Goal: Information Seeking & Learning: Find specific page/section

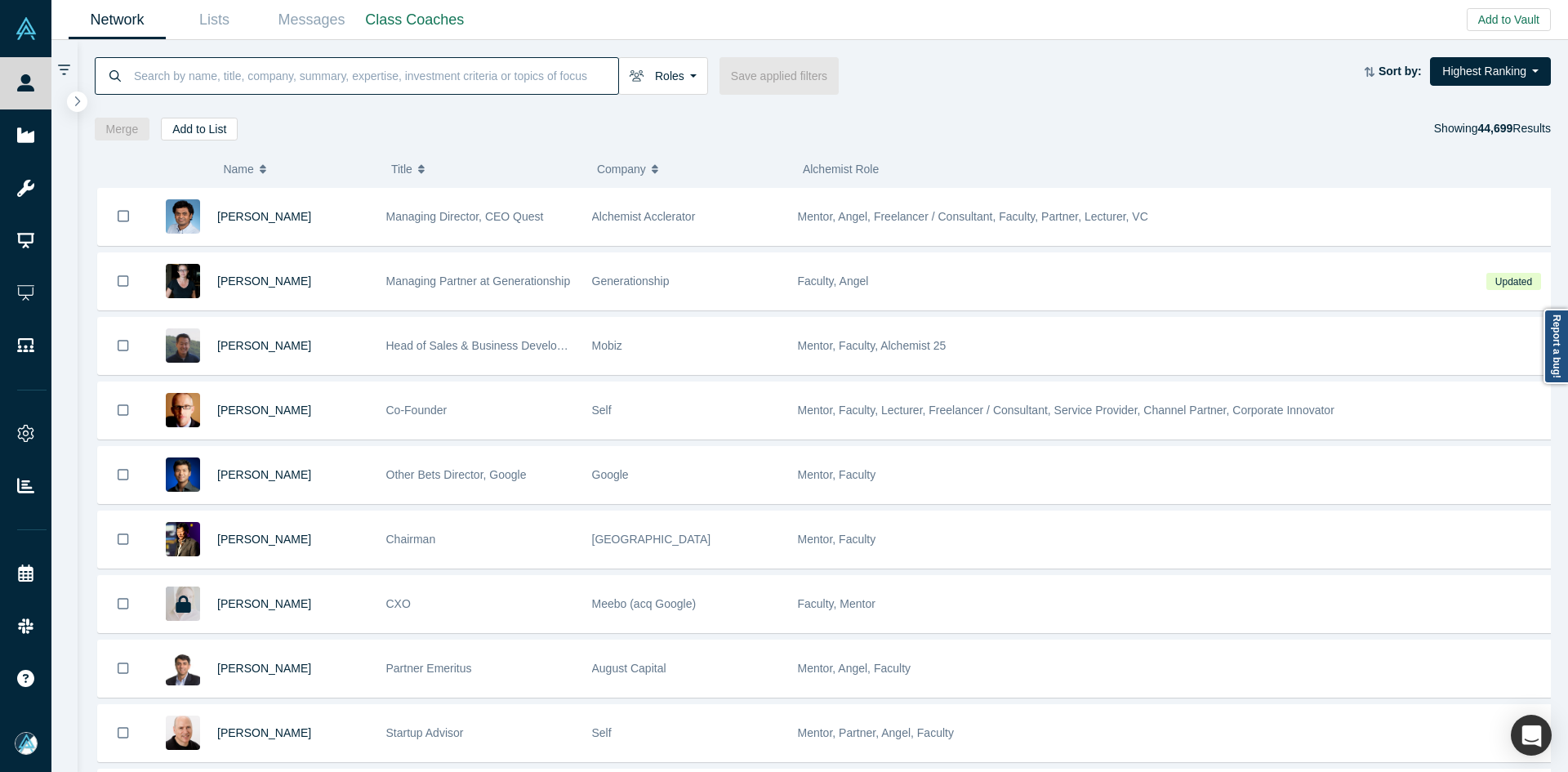
click at [398, 86] on input at bounding box center [375, 75] width 486 height 38
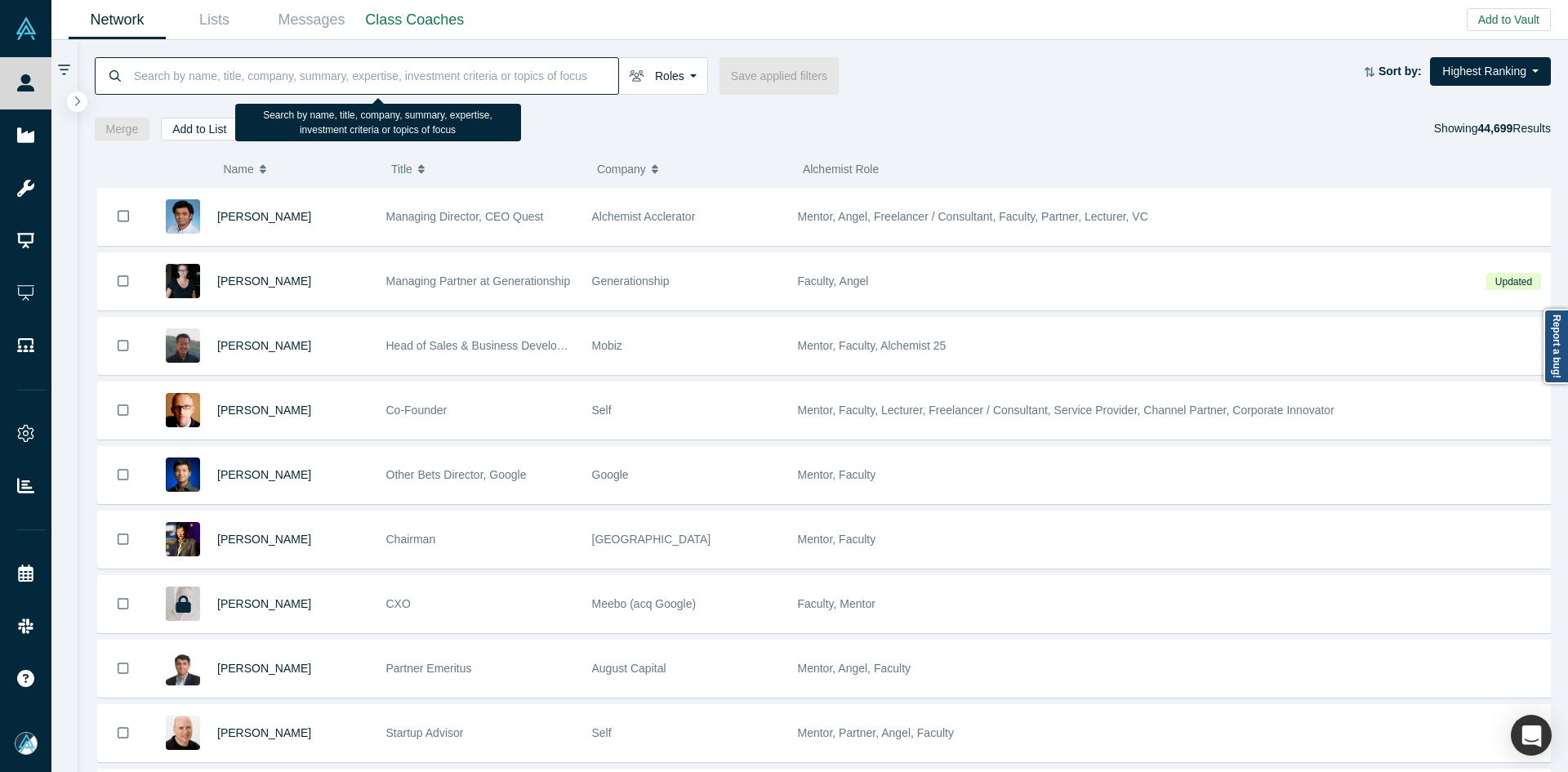
click at [397, 86] on input at bounding box center [375, 75] width 486 height 38
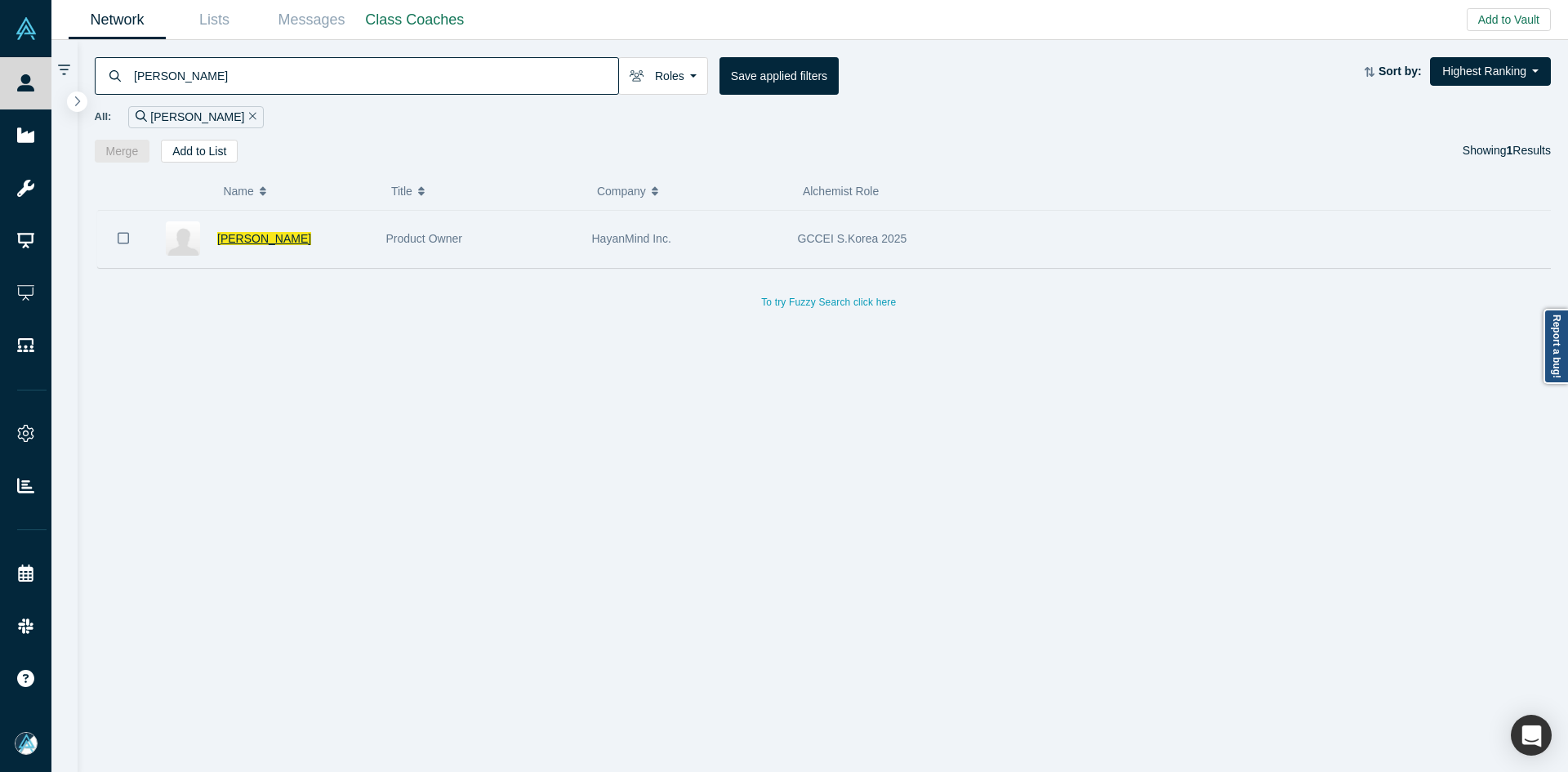
type input "suhan lee"
click at [254, 240] on span "Suhan Lee" at bounding box center [264, 239] width 94 height 13
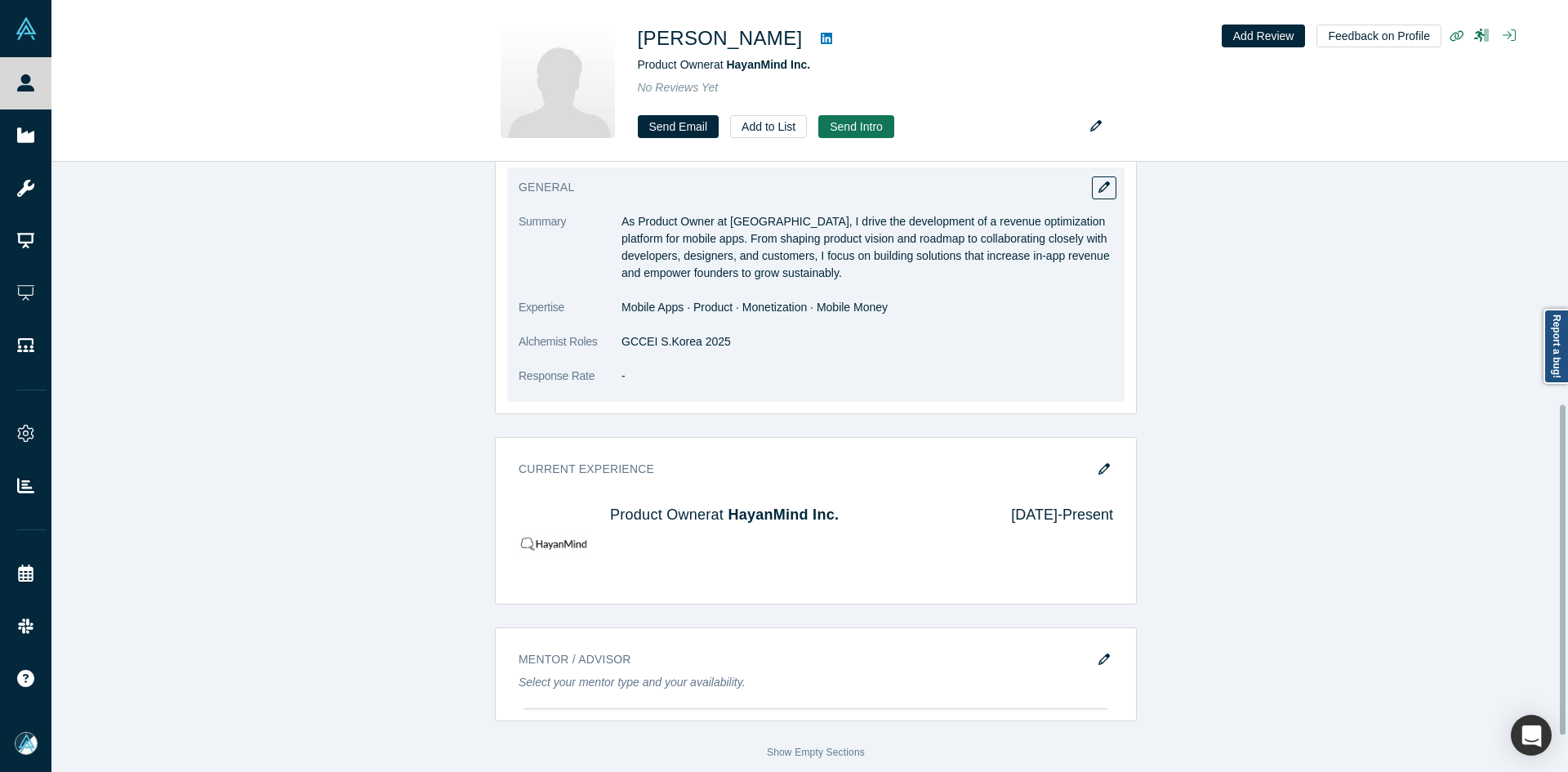
scroll to position [514, 0]
click at [697, 333] on dd "GCCEI S.Korea 2025" at bounding box center [867, 342] width 492 height 17
copy dl "GCCEI S.Korea 2025"
click at [697, 333] on dd "GCCEI S.Korea 2025" at bounding box center [867, 342] width 492 height 17
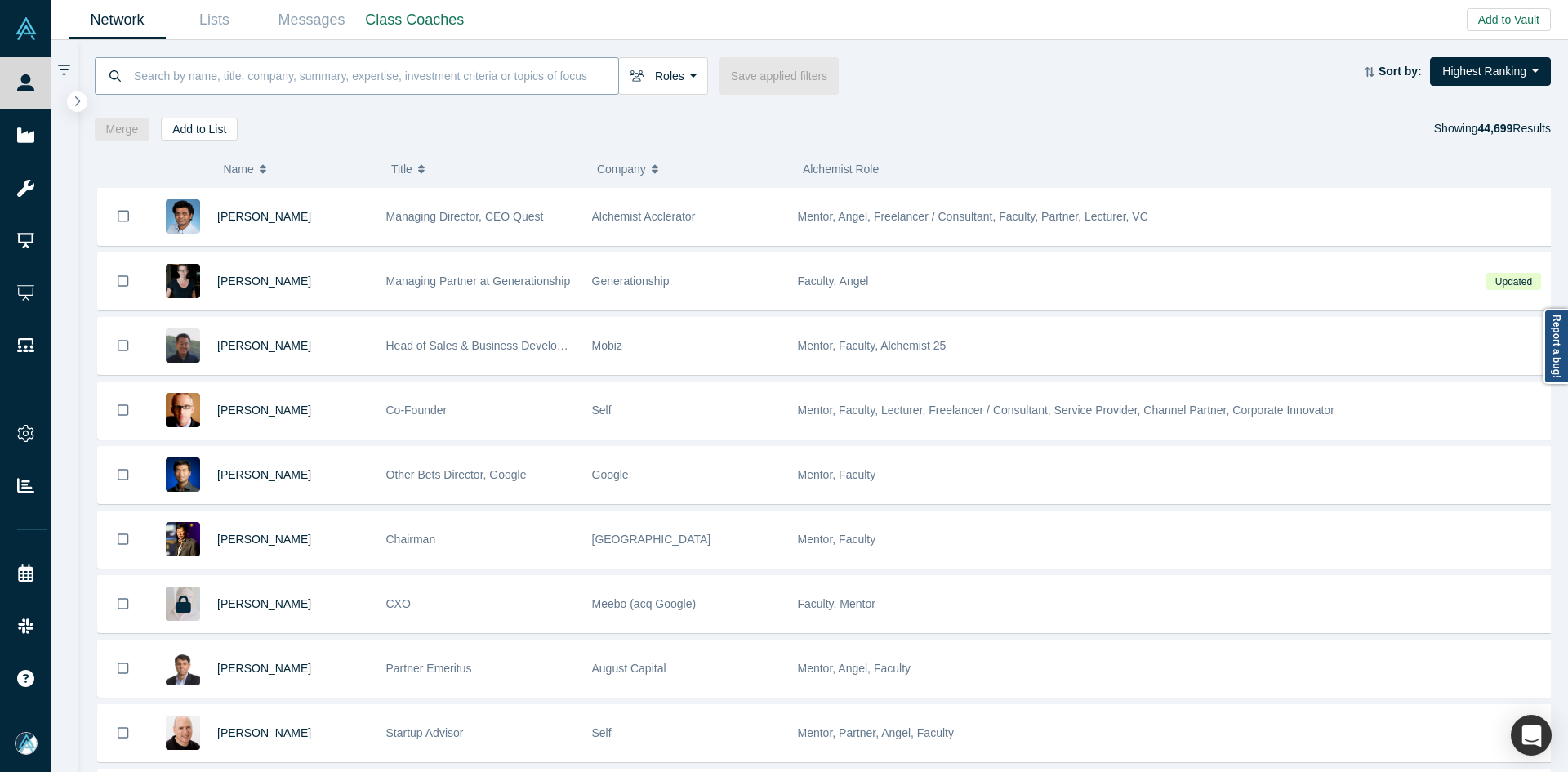
click at [284, 76] on input at bounding box center [375, 75] width 486 height 38
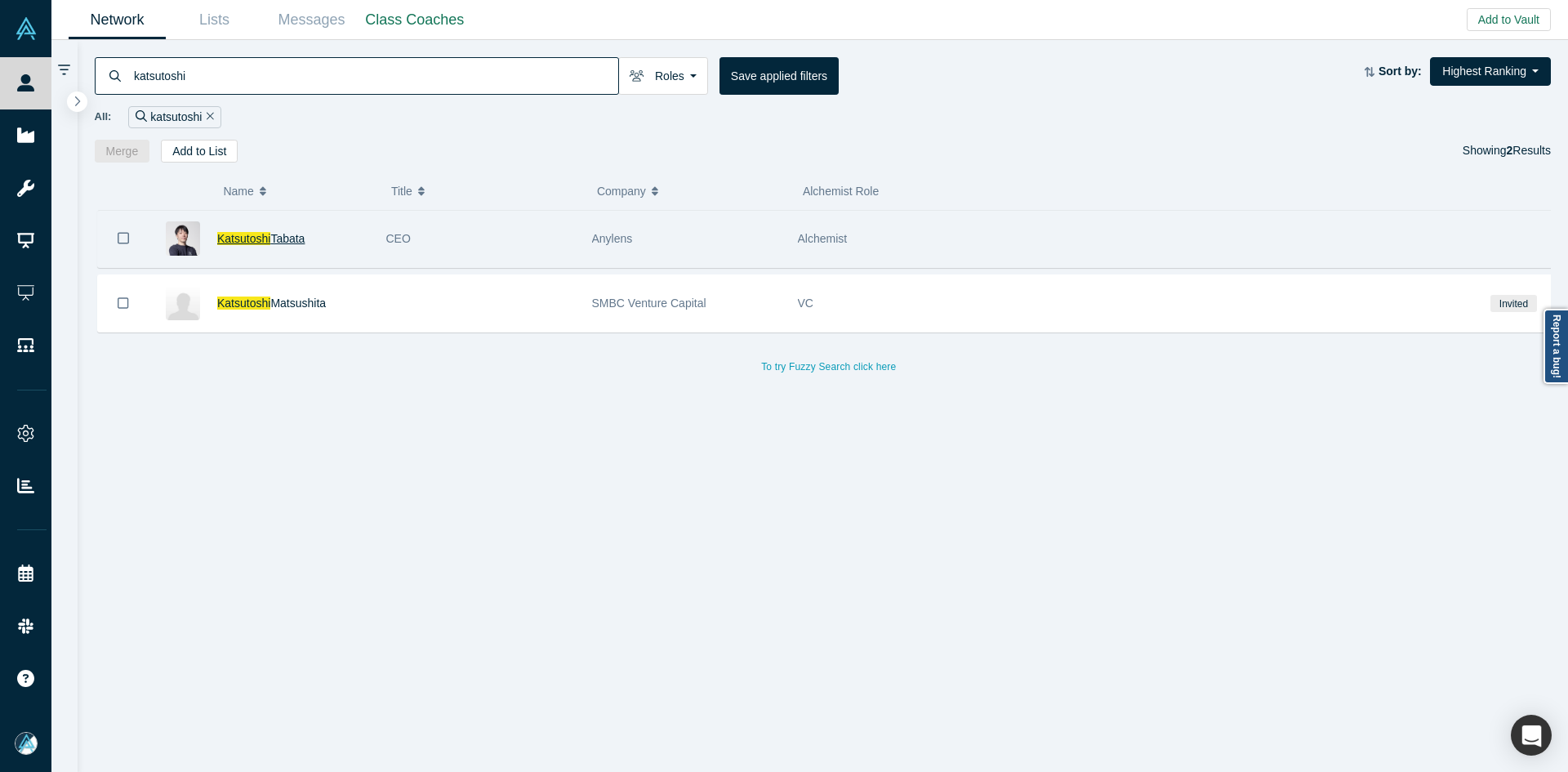
type input "katsutoshi"
click at [285, 245] on span "Tabata" at bounding box center [287, 239] width 35 height 13
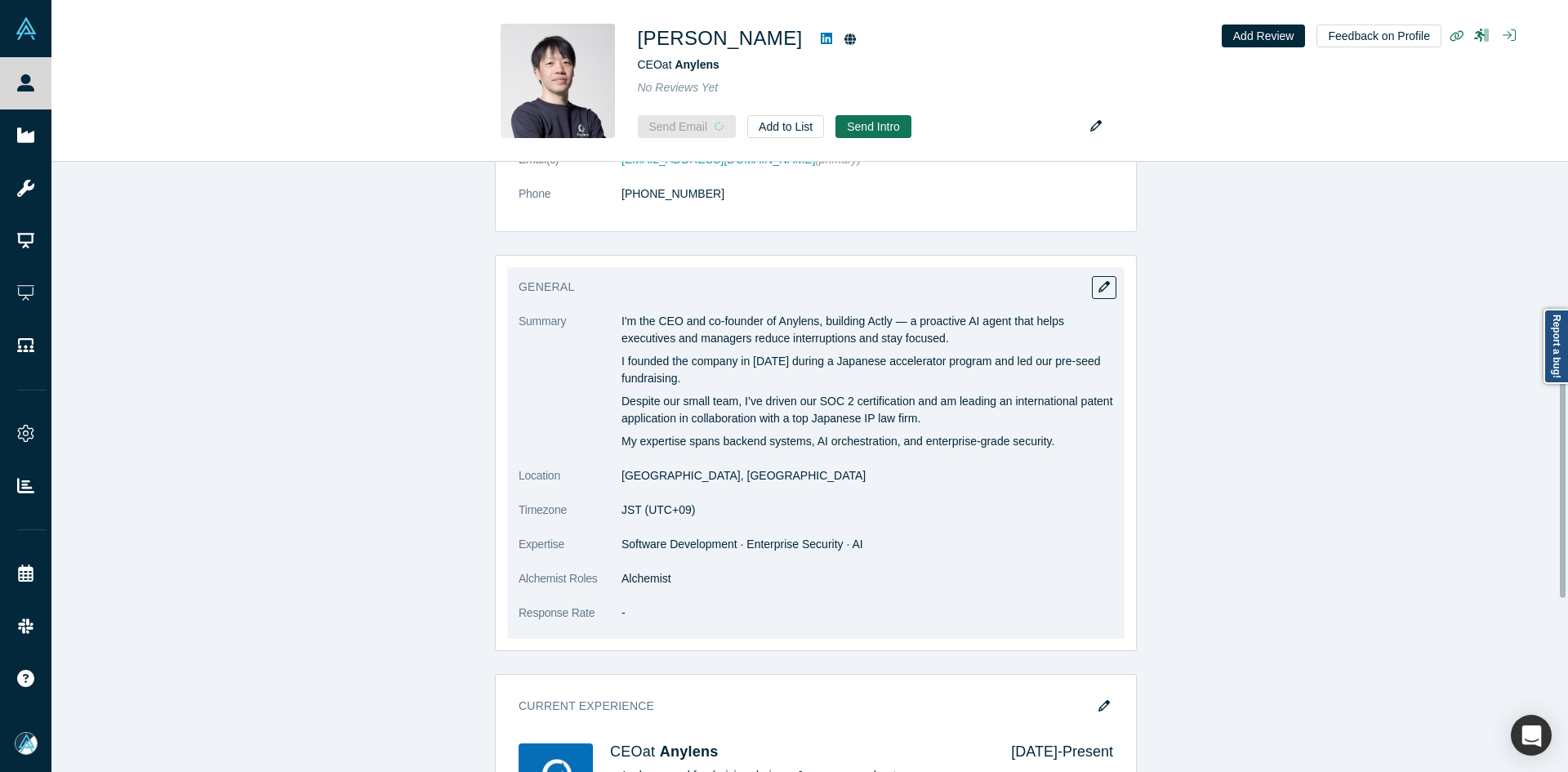
scroll to position [409, 0]
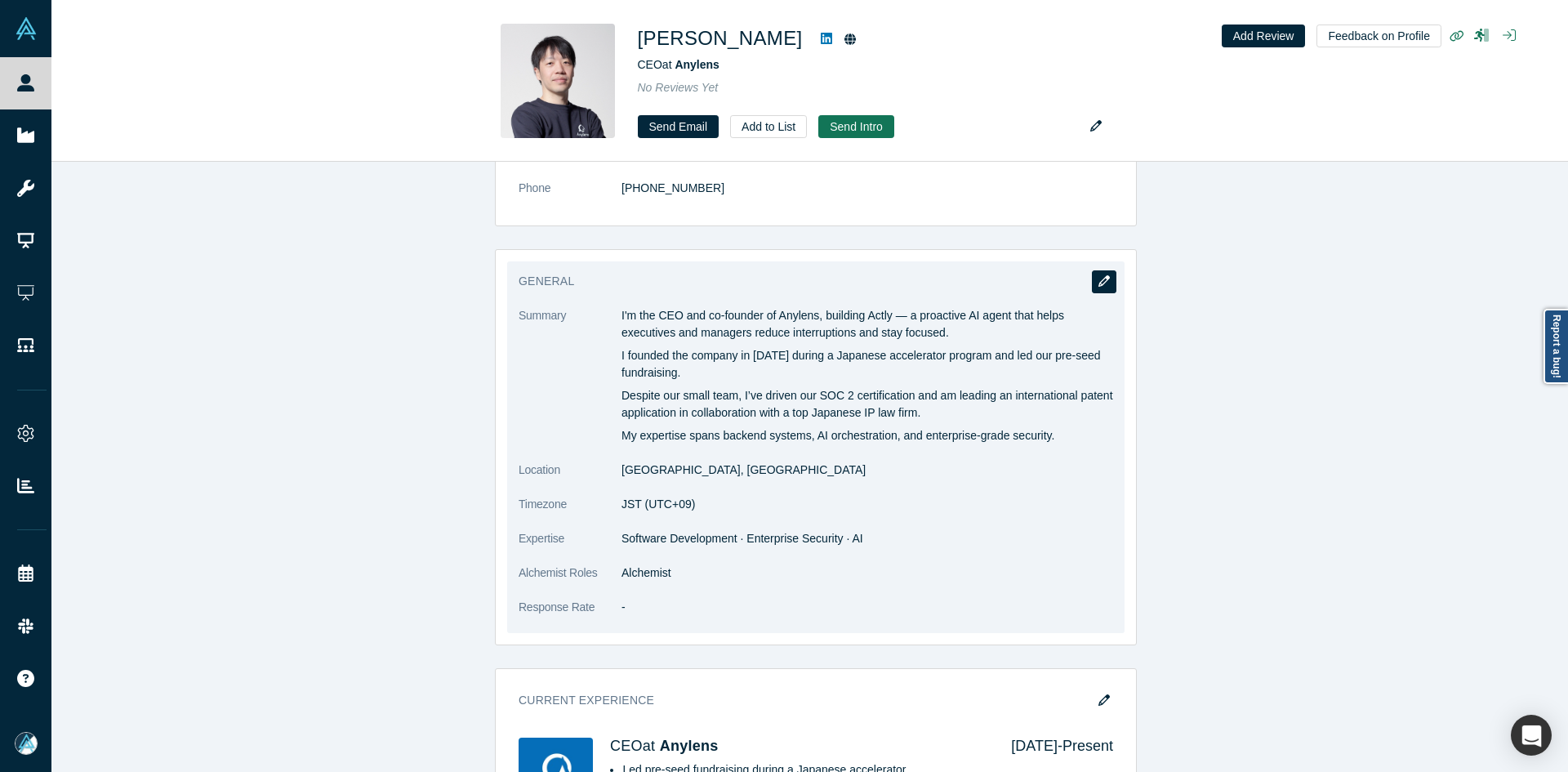
click at [1099, 283] on icon "button" at bounding box center [1104, 281] width 11 height 11
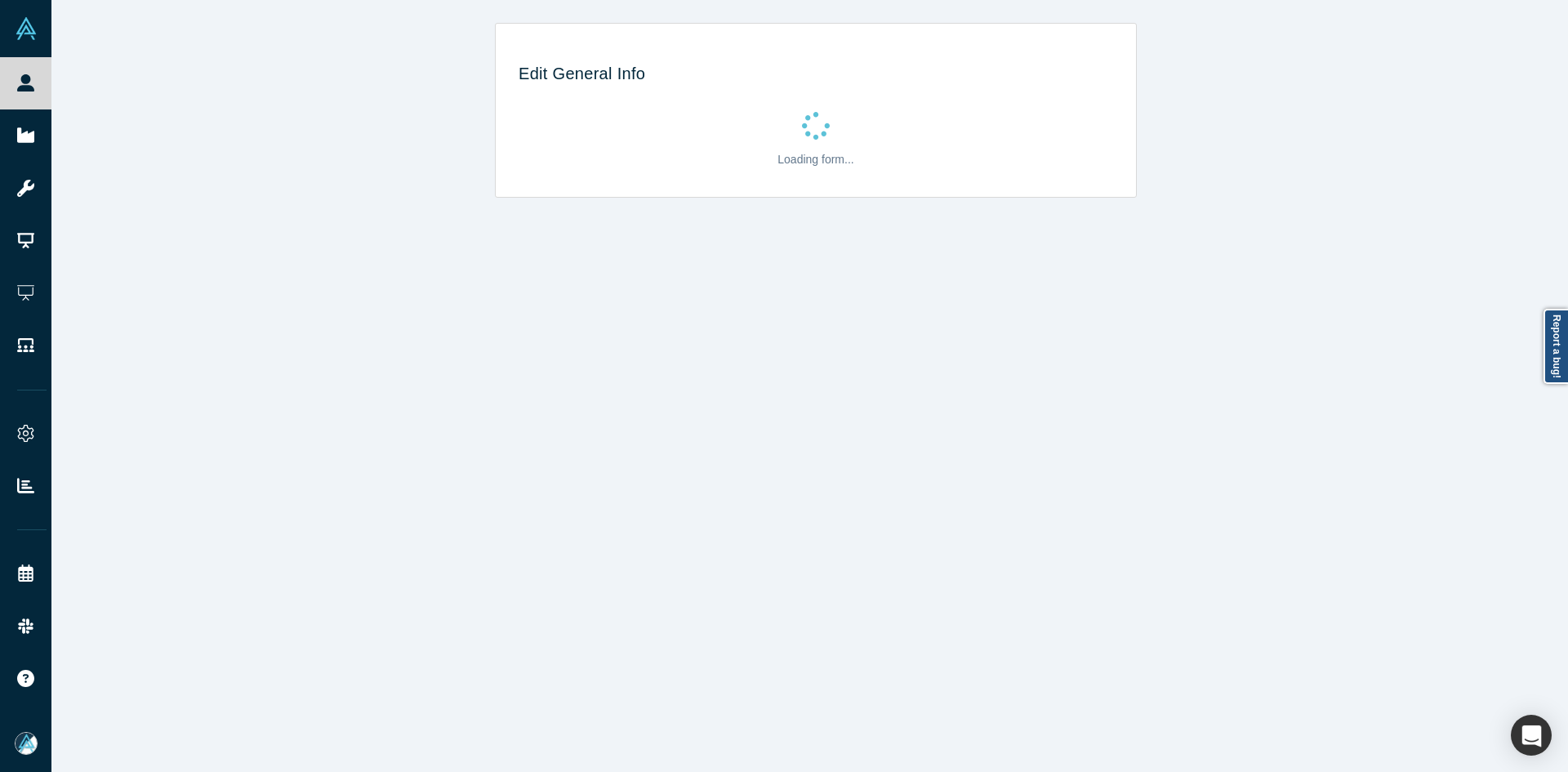
scroll to position [0, 0]
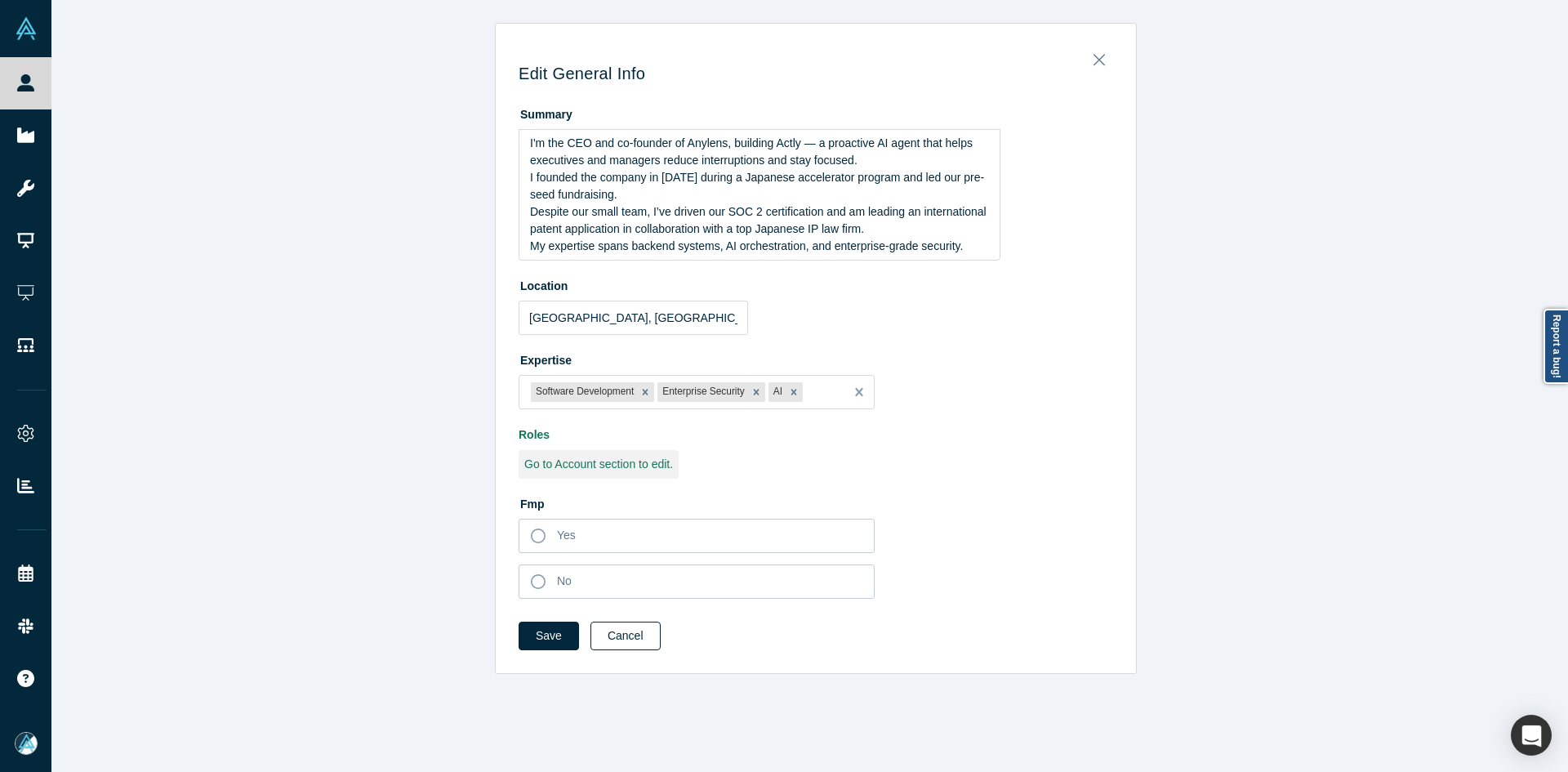
click at [626, 641] on button "Cancel" at bounding box center [625, 636] width 70 height 29
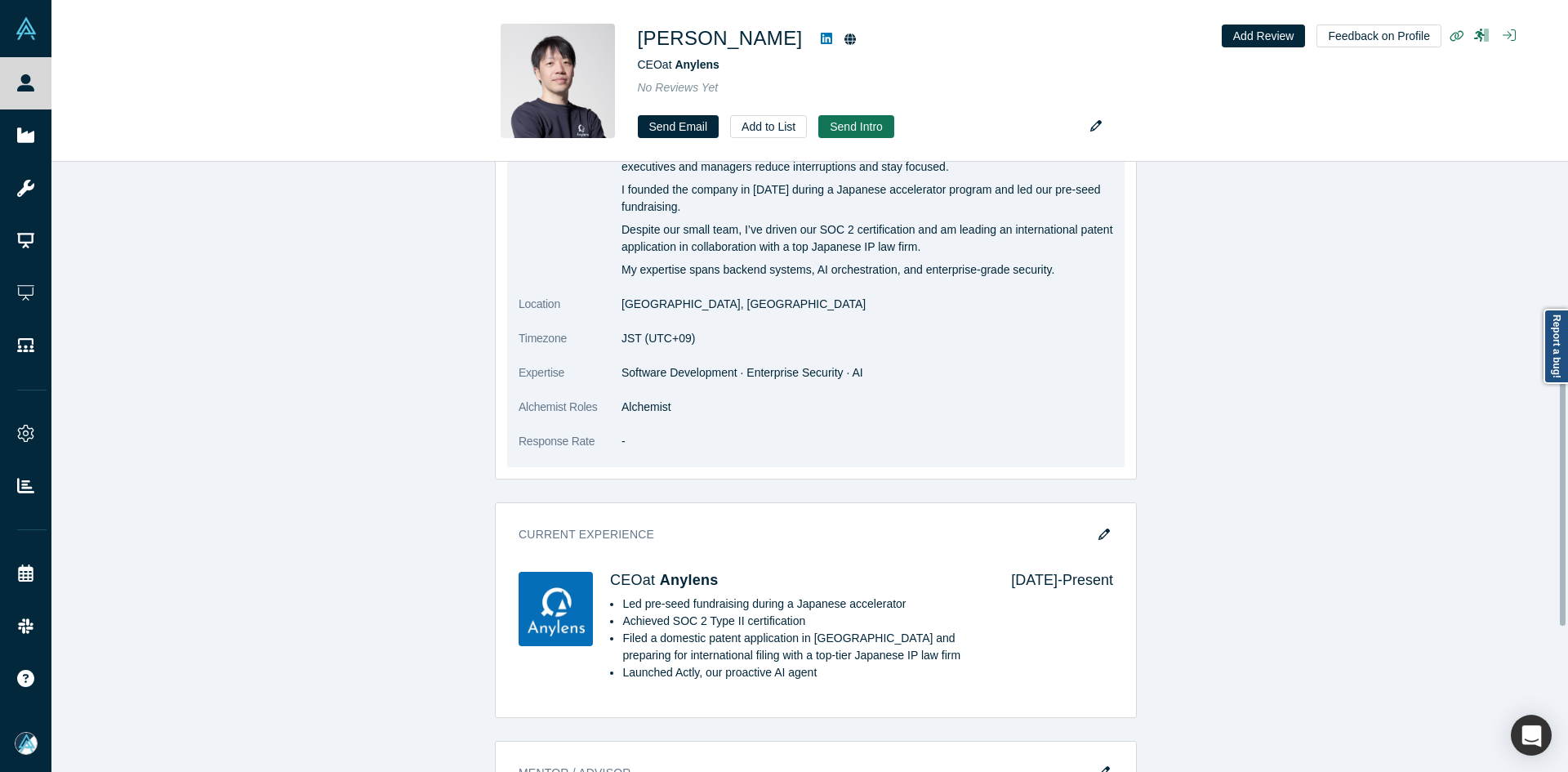
scroll to position [653, 0]
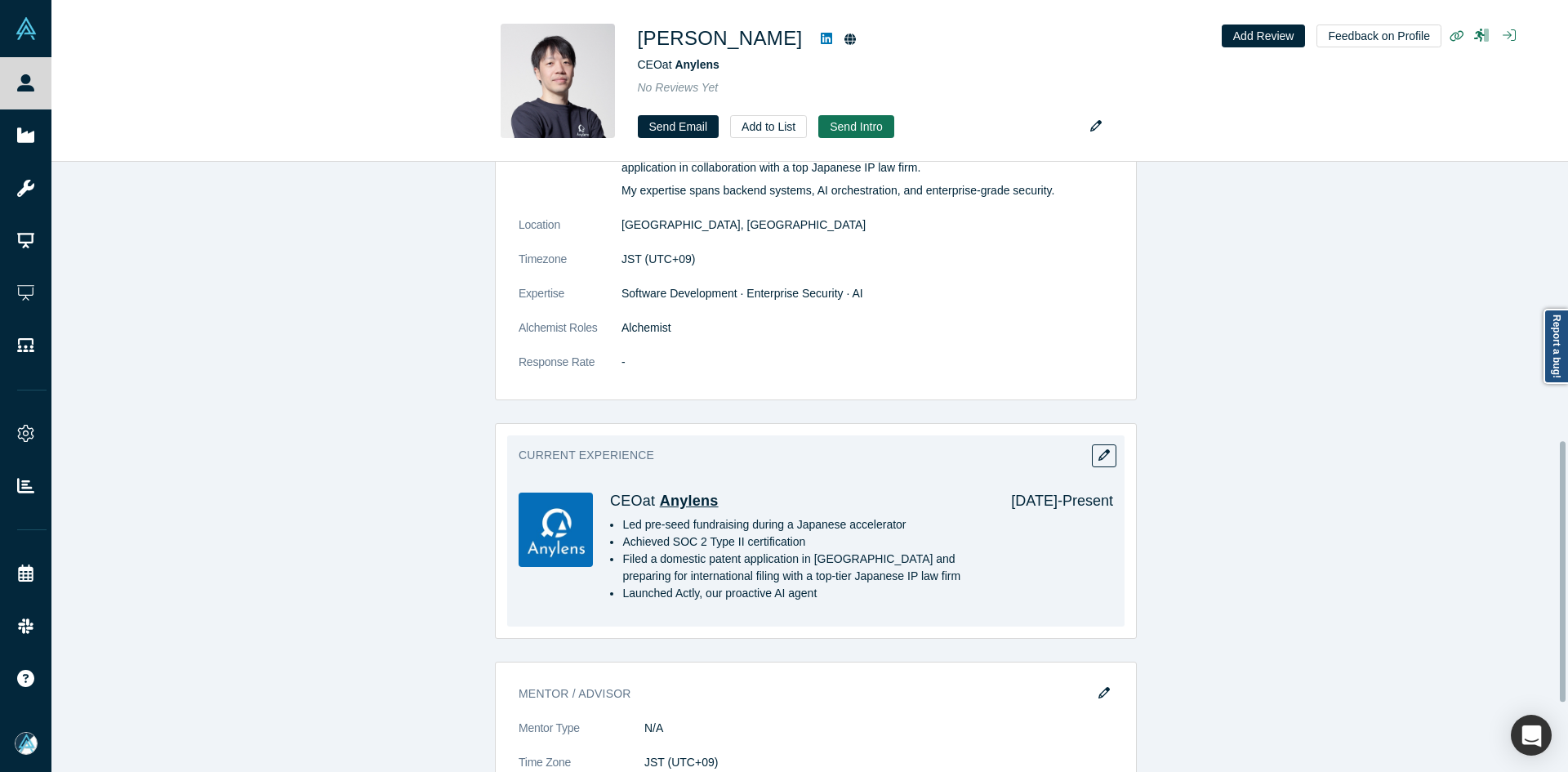
click at [695, 500] on span "Anylens" at bounding box center [689, 501] width 59 height 17
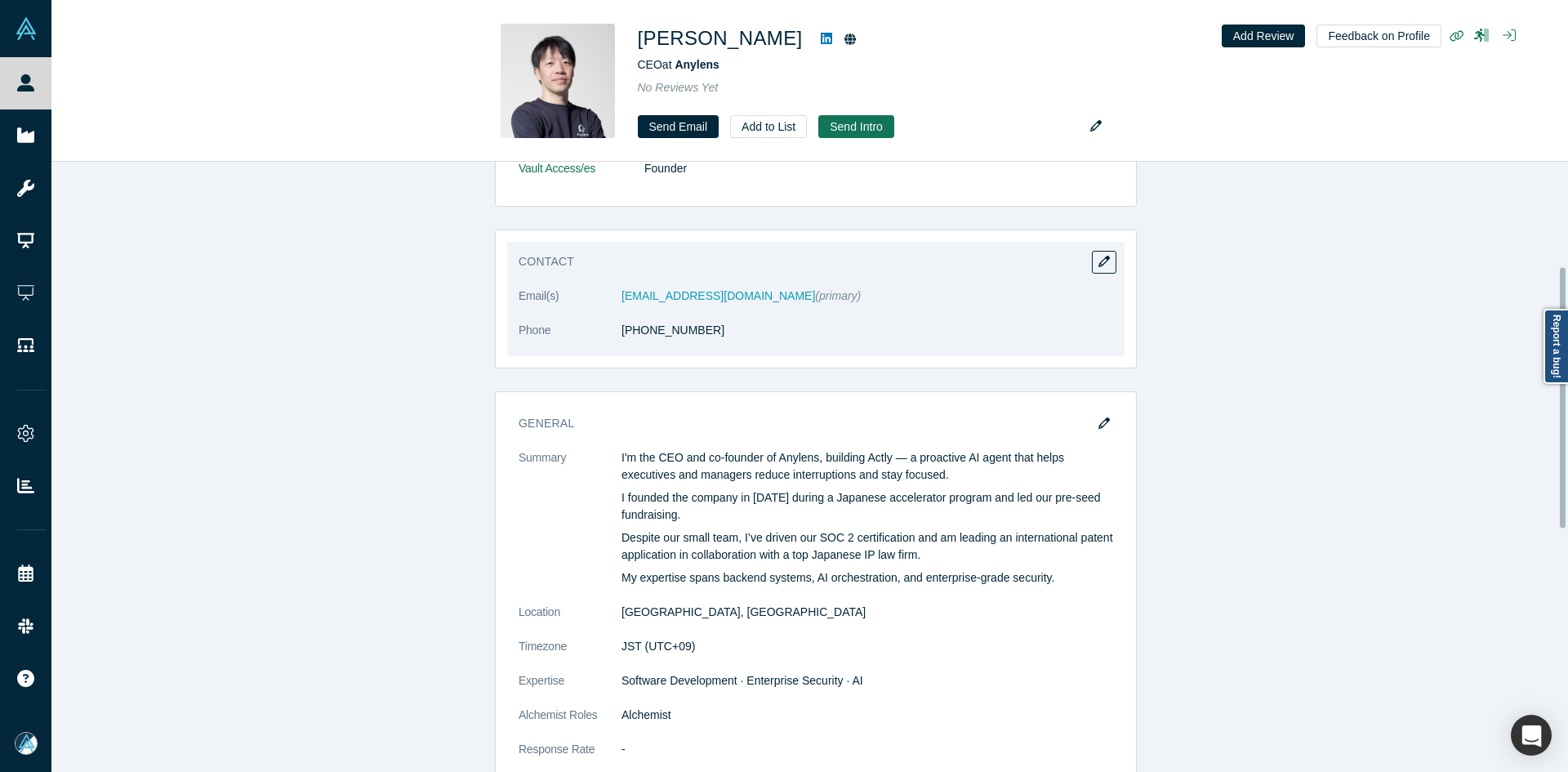
scroll to position [243, 0]
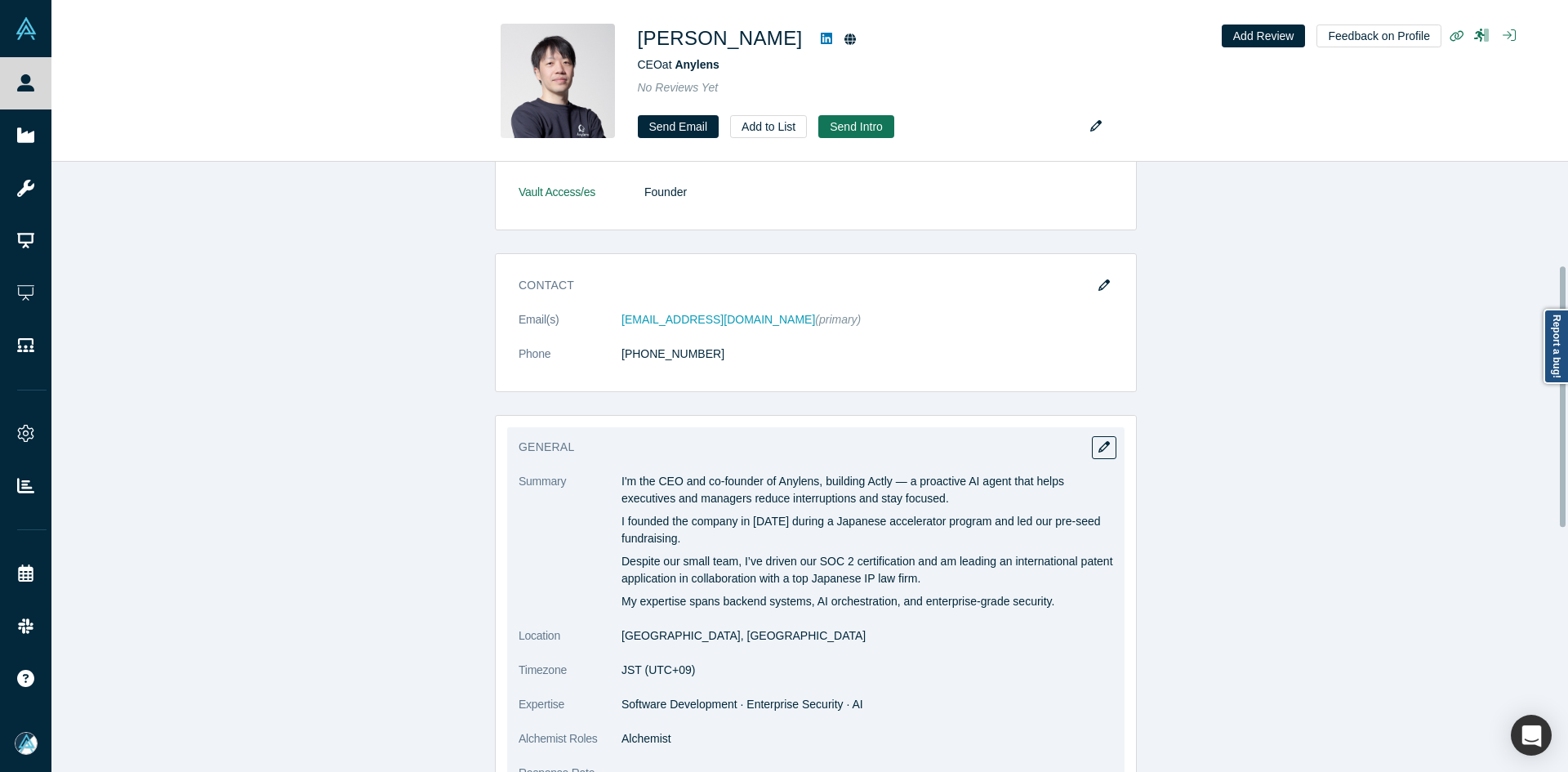
click at [764, 445] on h3 "General" at bounding box center [805, 447] width 572 height 17
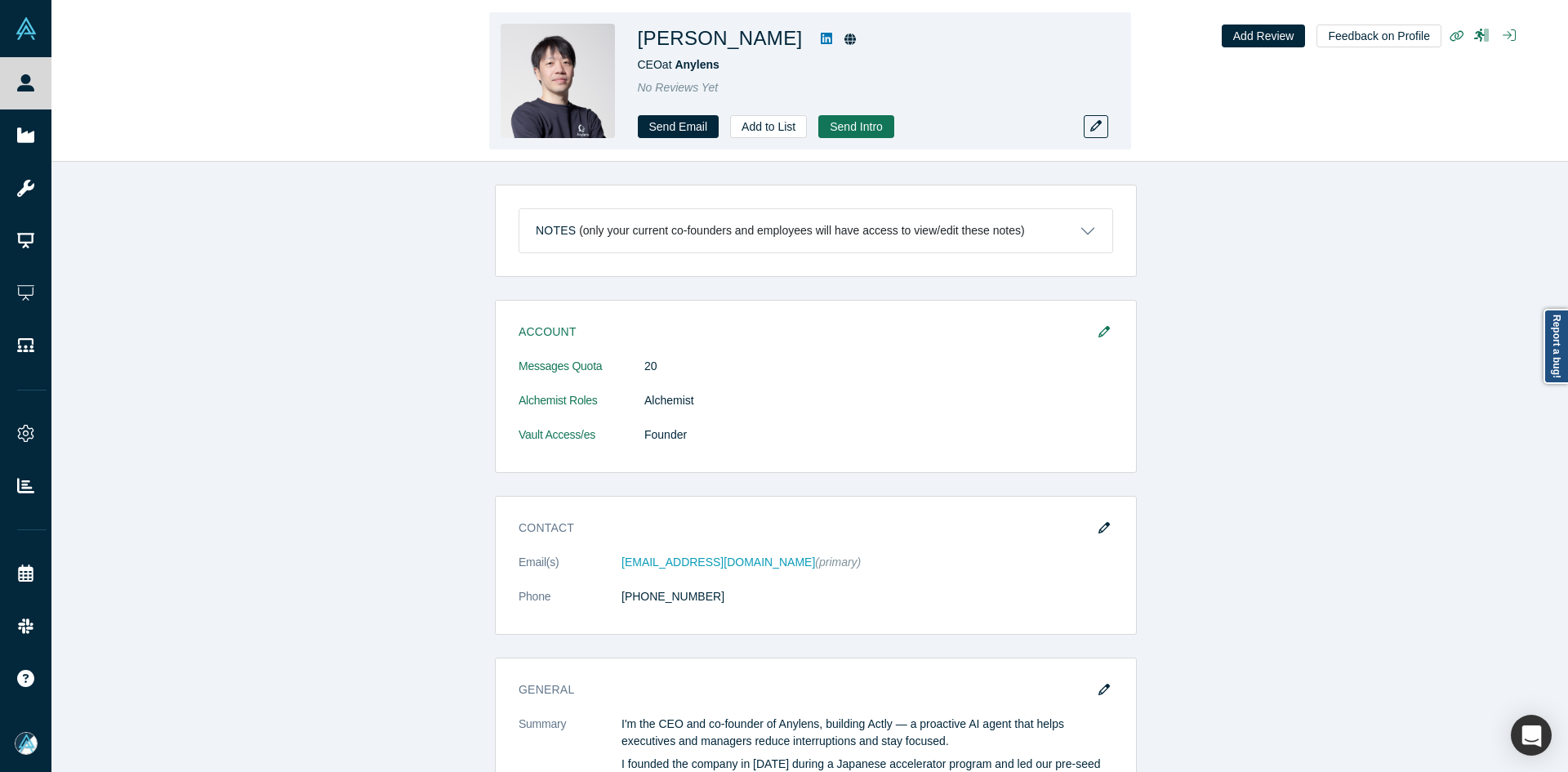
drag, startPoint x: 706, startPoint y: 42, endPoint x: 781, endPoint y: 320, distance: 287.9
click at [633, 45] on div "[PERSON_NAME] CEO at Anylens No Reviews Yet Send Email Add to List Send Intro" at bounding box center [810, 80] width 642 height 137
click at [821, 38] on icon at bounding box center [827, 38] width 11 height 11
